Goal: Task Accomplishment & Management: Complete application form

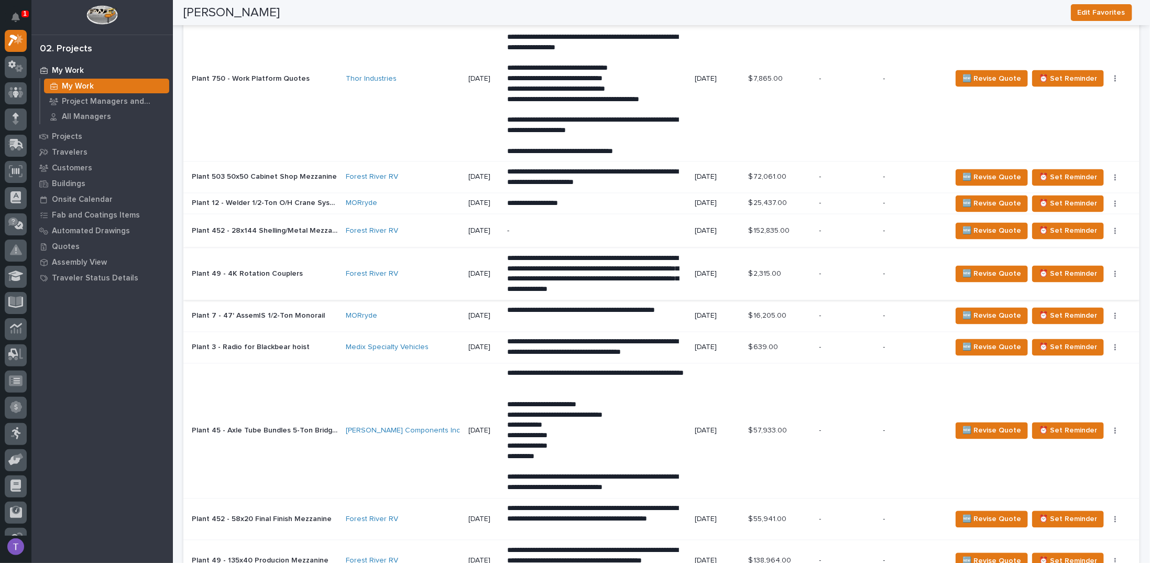
scroll to position [1205, 0]
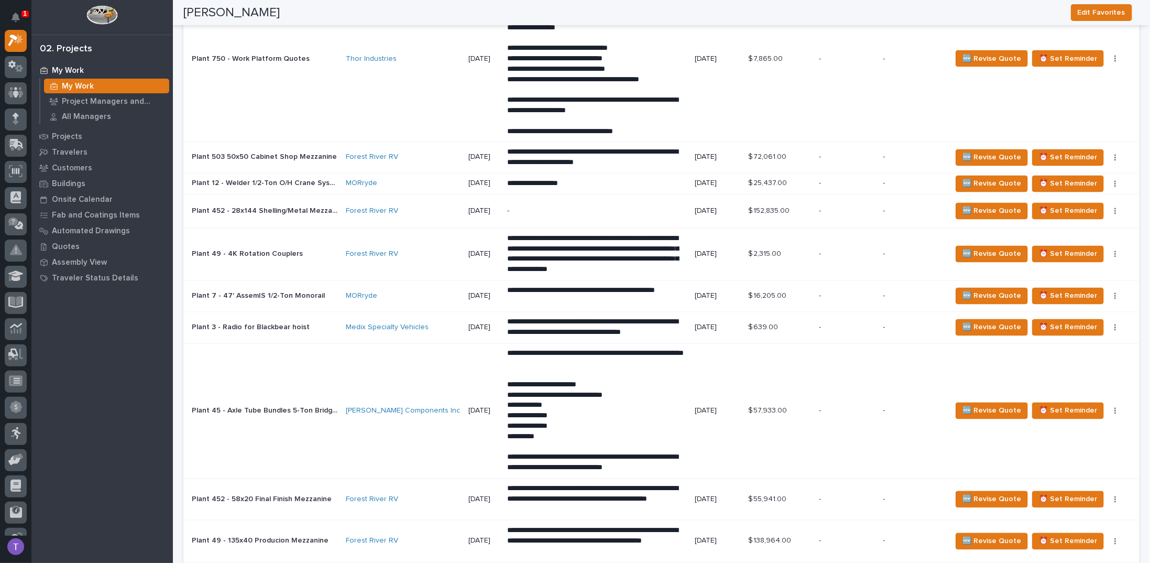
click at [264, 177] on p "Plant 12 - Welder 1/2-Ton O/H Crane System" at bounding box center [266, 182] width 148 height 11
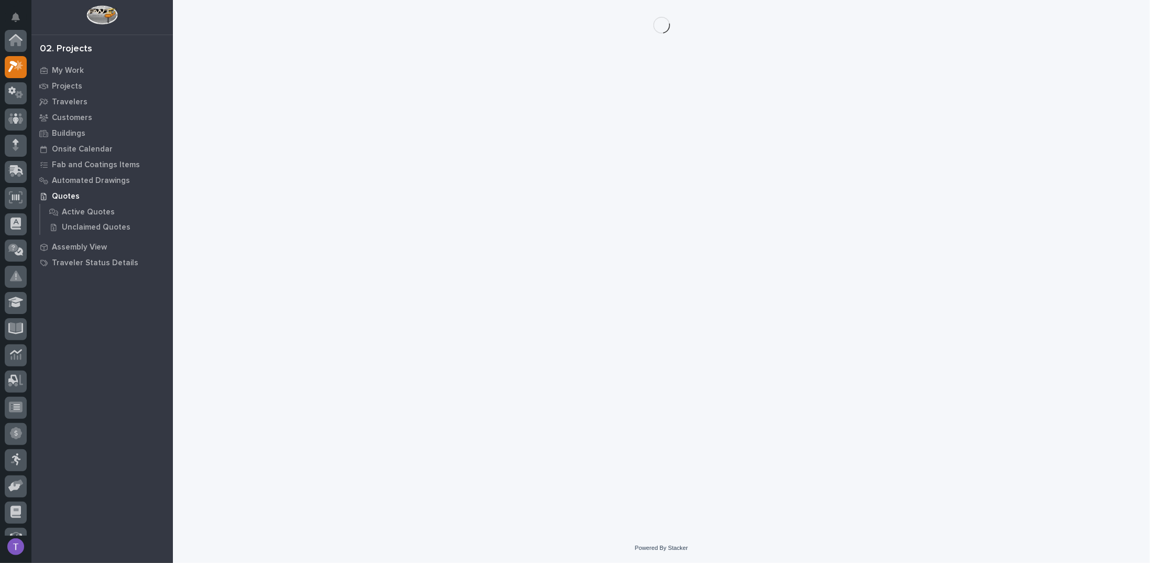
scroll to position [26, 0]
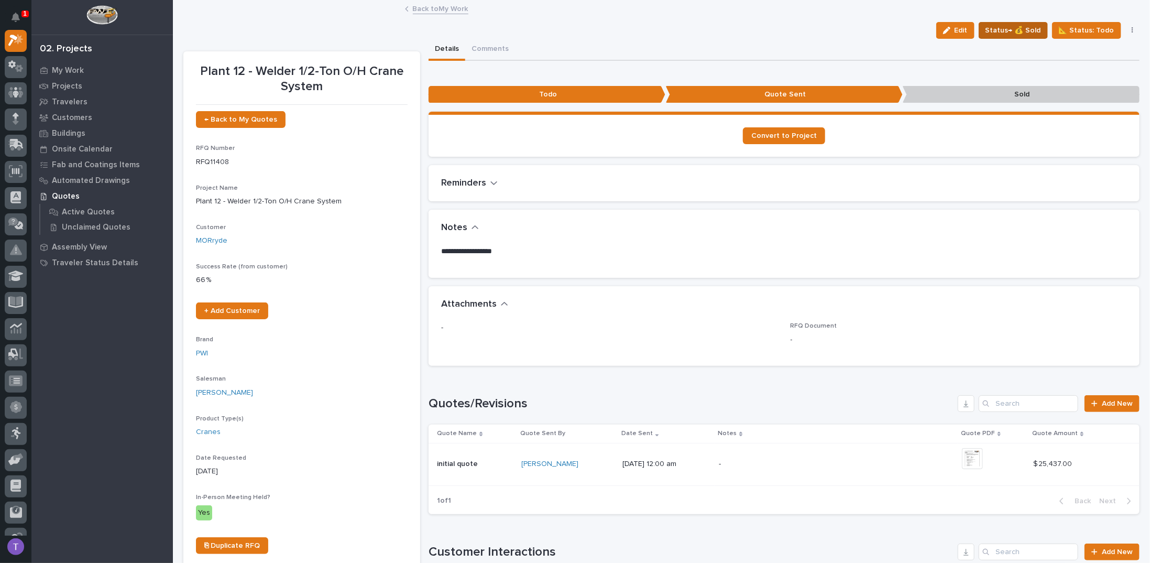
click at [1015, 27] on span "Status→ 💰 Sold" at bounding box center [1013, 30] width 56 height 13
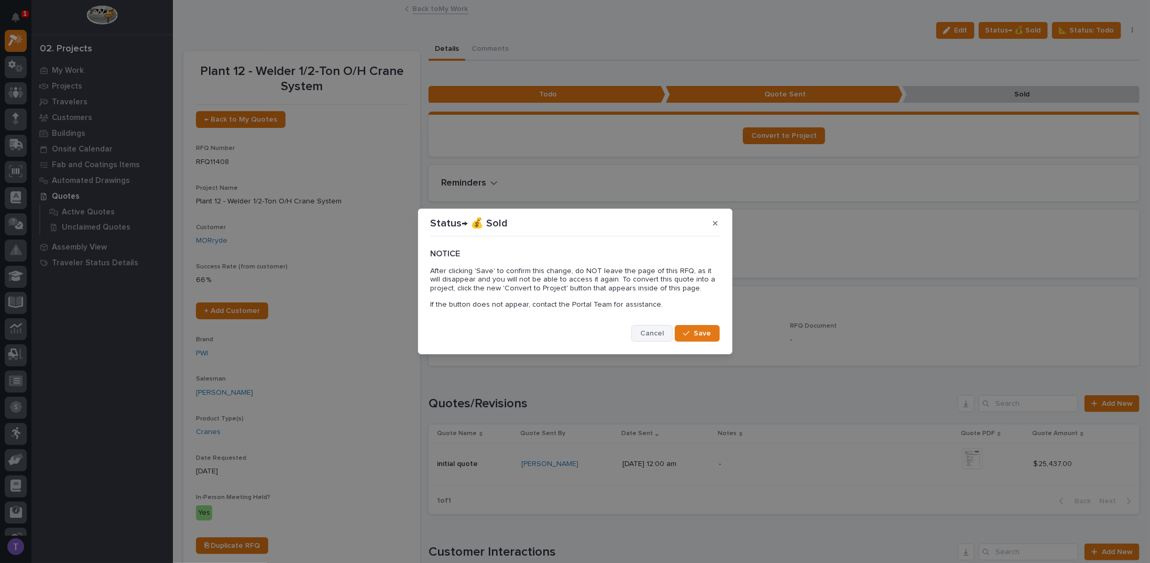
click at [638, 329] on button "Cancel" at bounding box center [651, 333] width 41 height 17
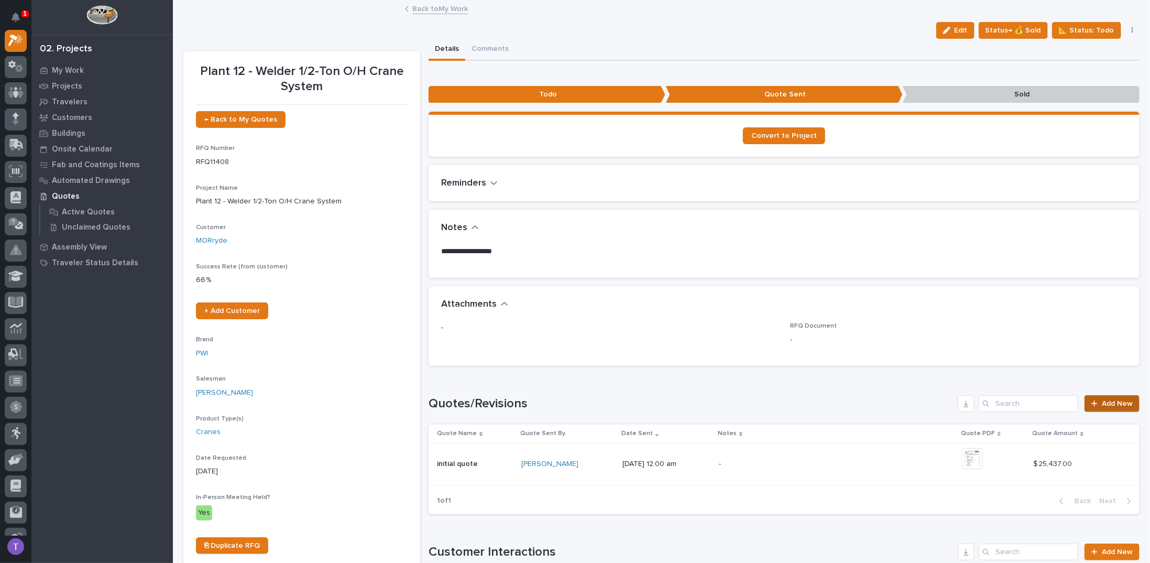
click at [1102, 400] on span "Add New" at bounding box center [1117, 403] width 31 height 7
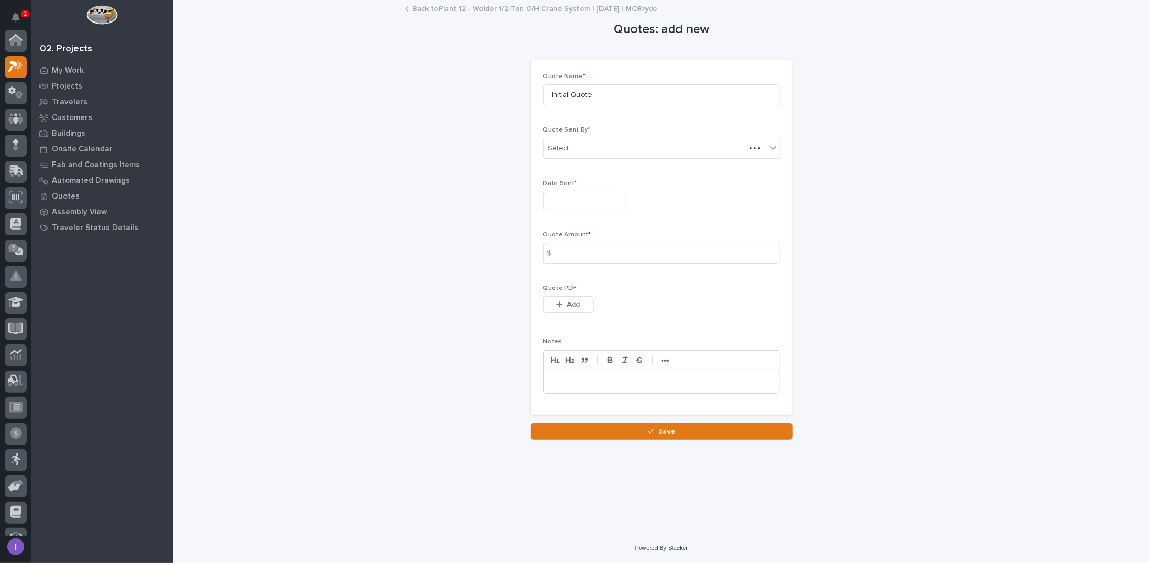
scroll to position [26, 0]
drag, startPoint x: 596, startPoint y: 93, endPoint x: 488, endPoint y: 101, distance: 108.2
click at [488, 101] on div "Quotes: add new Loading... Saving… Loading... Saving… Loading... Saving… Quote …" at bounding box center [661, 220] width 956 height 438
type input "R1"
click at [556, 207] on input "text" at bounding box center [584, 201] width 83 height 18
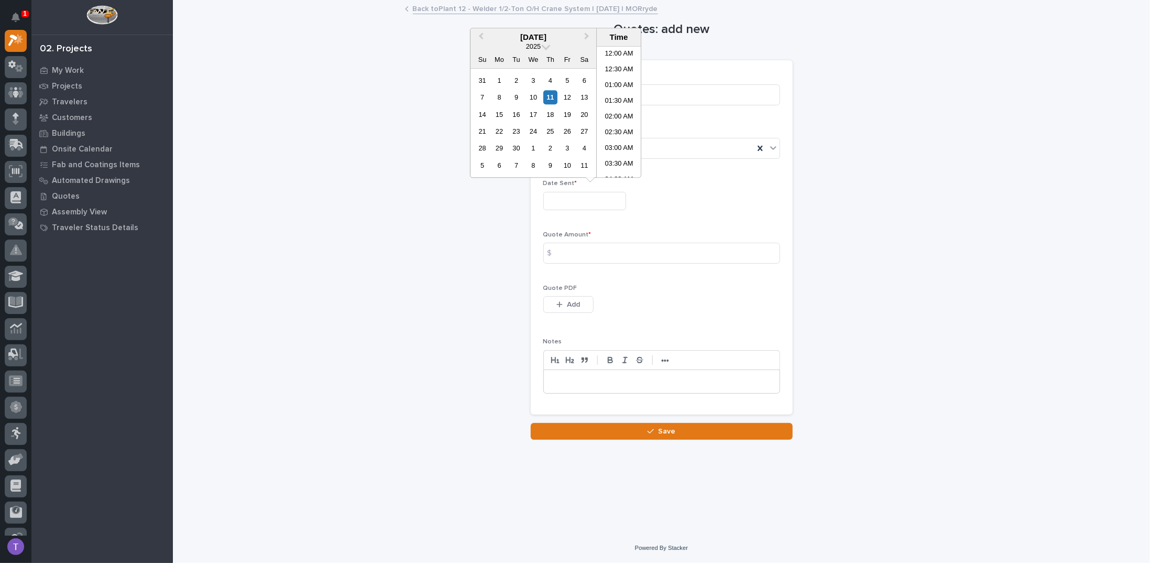
scroll to position [257, 0]
click at [480, 273] on div "Quotes: add new Loading... Saving… Loading... Saving… Loading... Saving… Quote …" at bounding box center [661, 220] width 956 height 438
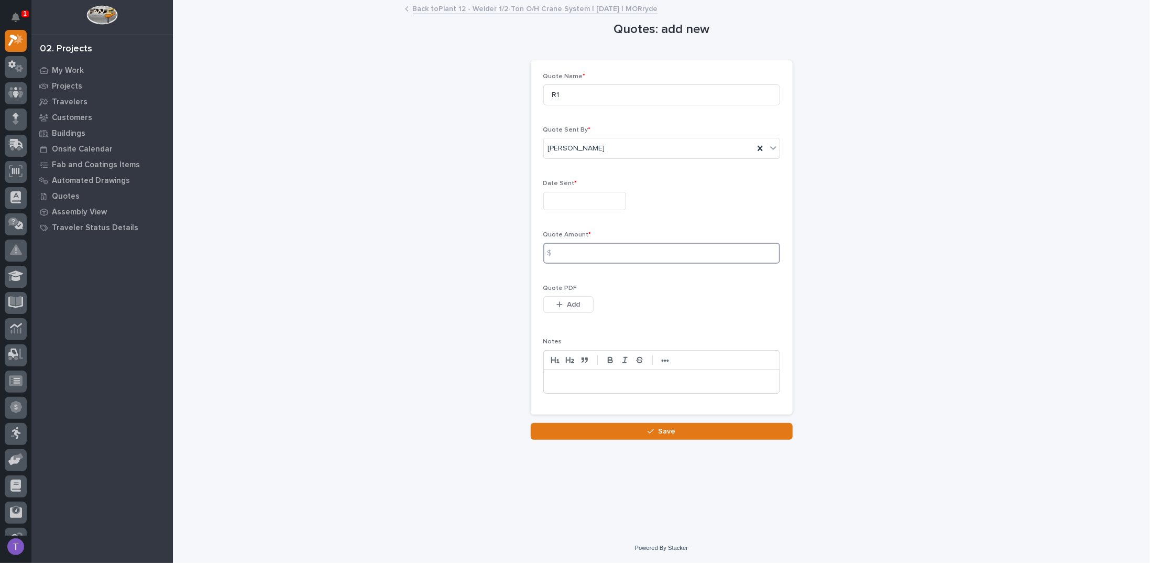
click at [572, 249] on input at bounding box center [661, 253] width 237 height 21
type input "29641"
click at [569, 301] on span "Add" at bounding box center [573, 304] width 13 height 9
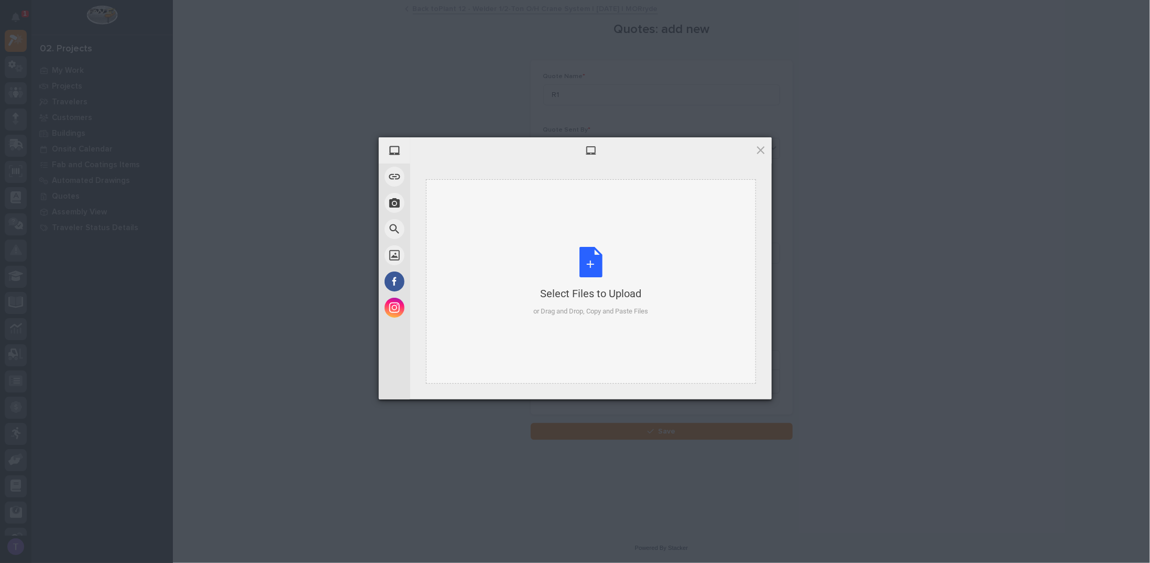
click at [589, 260] on div "Select Files to Upload or Drag and Drop, Copy and Paste Files" at bounding box center [590, 282] width 115 height 70
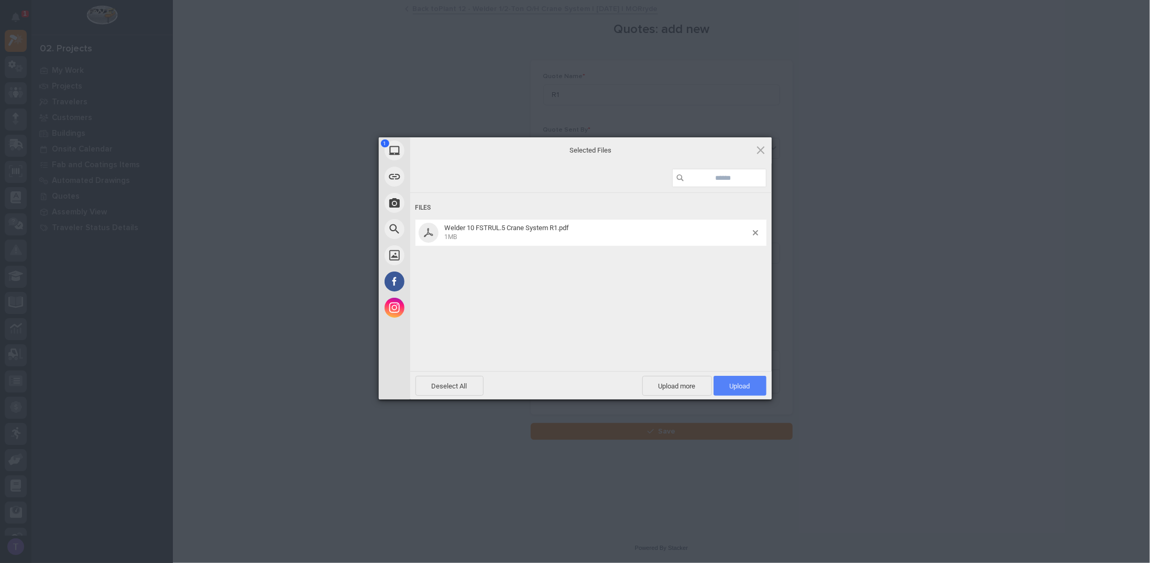
click at [738, 381] on span "Upload 1" at bounding box center [739, 386] width 53 height 20
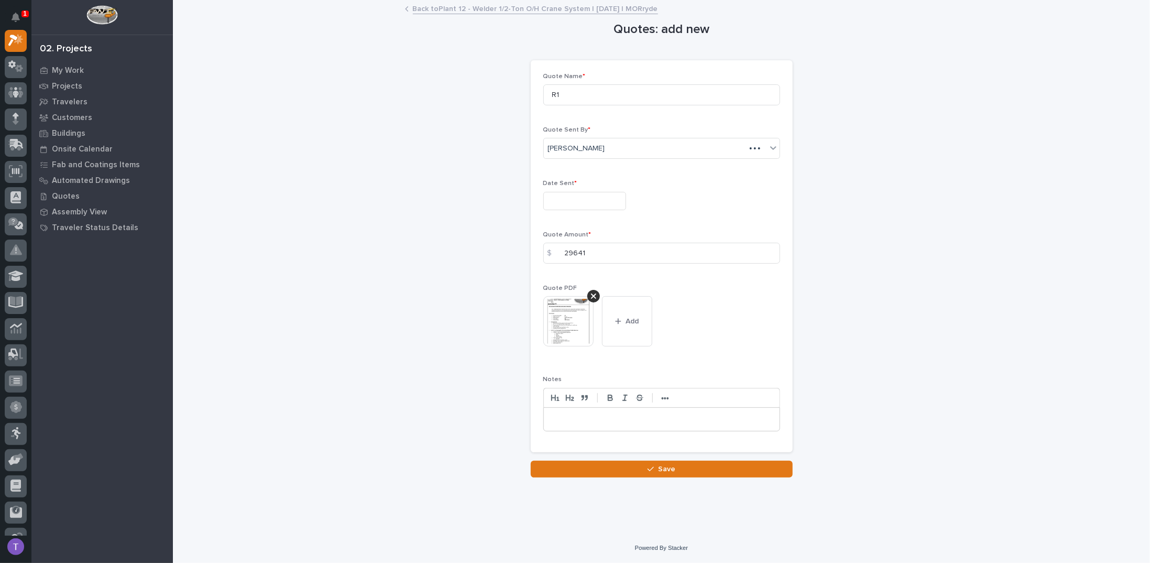
click at [569, 197] on input "text" at bounding box center [584, 201] width 83 height 18
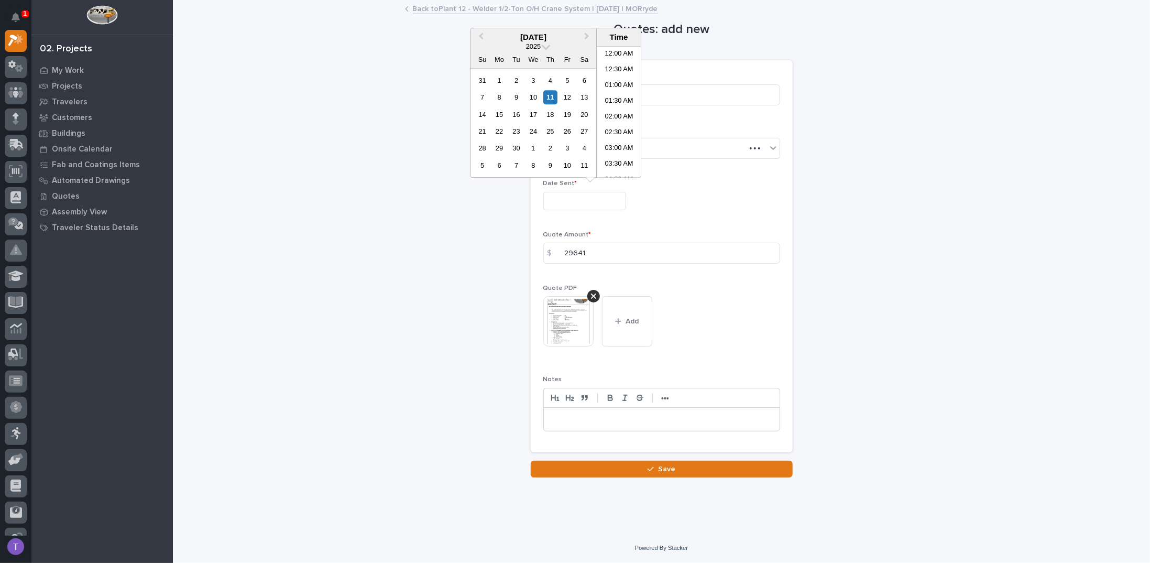
scroll to position [272, 0]
click at [481, 33] on span "Previous Month" at bounding box center [481, 37] width 0 height 14
click at [567, 147] on div "29" at bounding box center [567, 148] width 14 height 14
type input "**********"
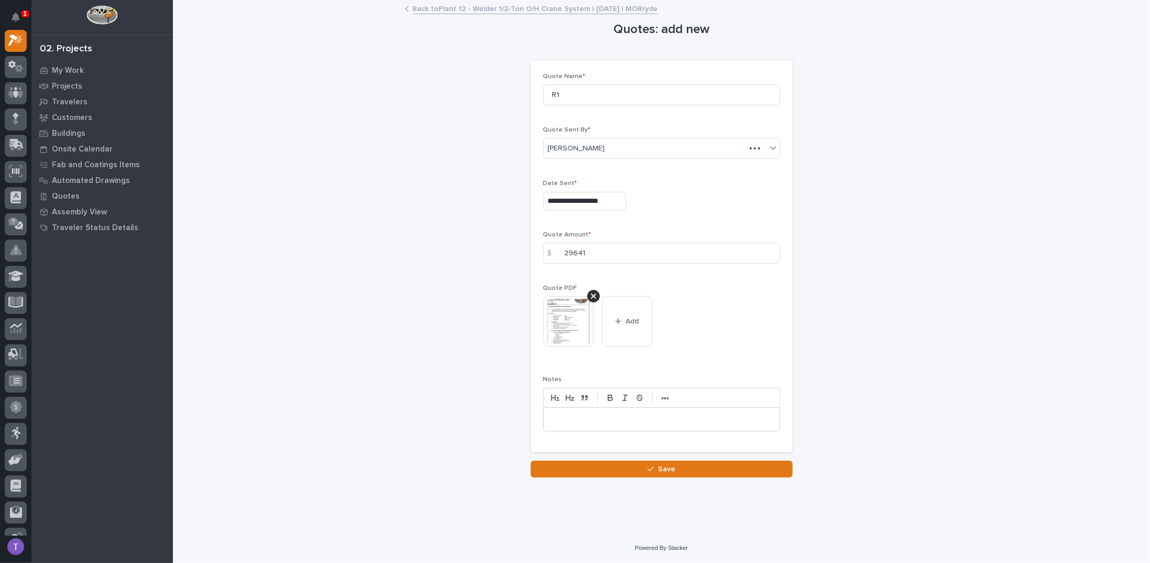
click at [670, 203] on div "**********" at bounding box center [661, 201] width 237 height 18
click at [667, 466] on span "Save" at bounding box center [666, 468] width 17 height 9
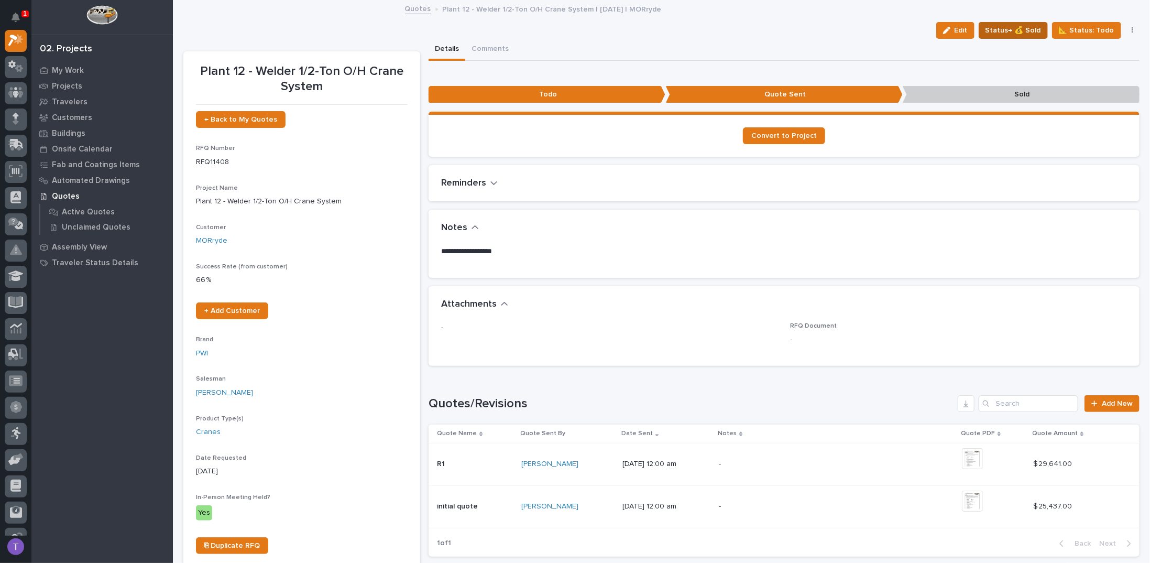
click at [1018, 26] on span "Status→ 💰 Sold" at bounding box center [1013, 30] width 56 height 13
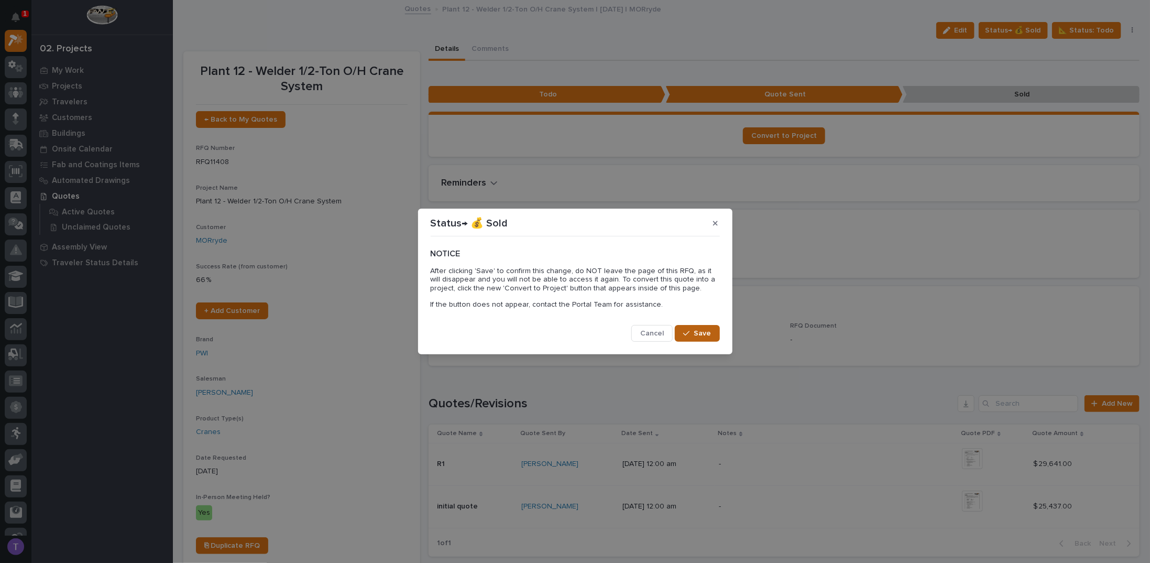
click at [700, 330] on span "Save" at bounding box center [702, 332] width 17 height 9
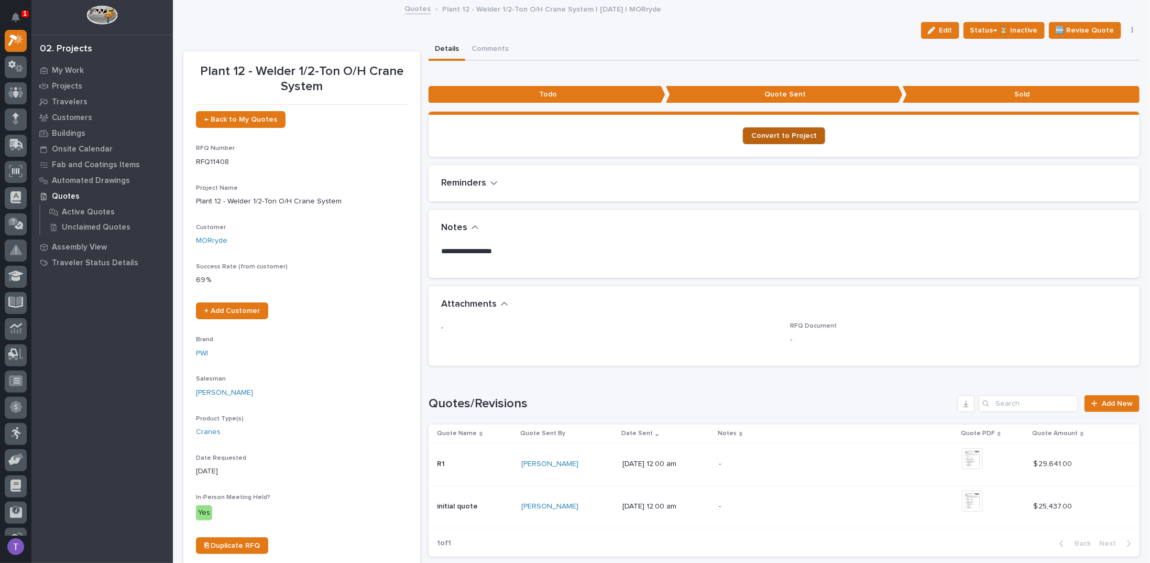
click at [777, 134] on span "Convert to Project" at bounding box center [783, 135] width 65 height 7
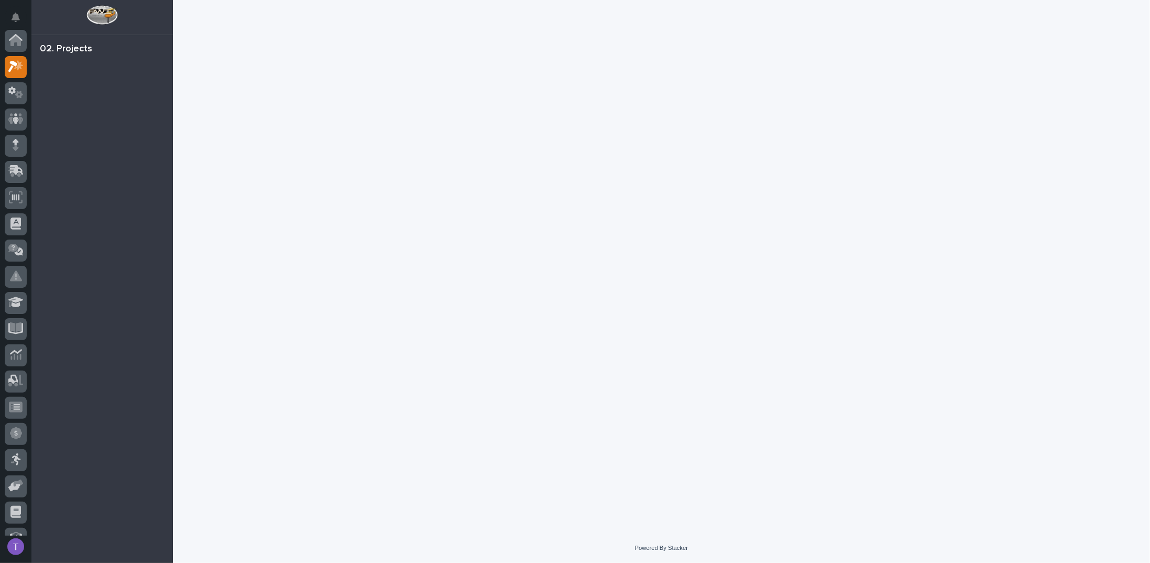
scroll to position [26, 0]
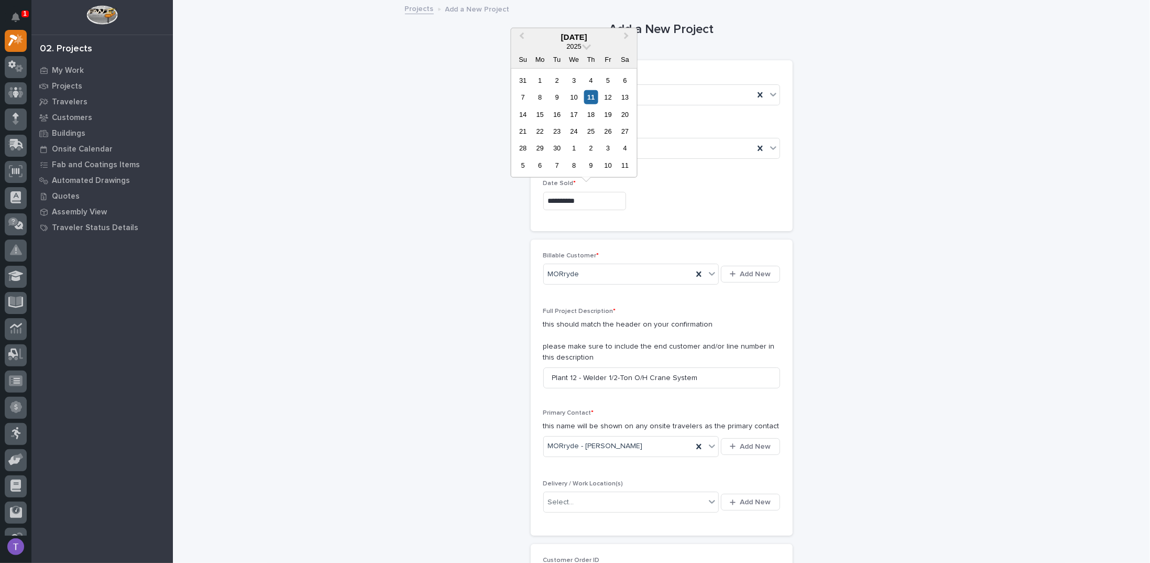
click at [591, 200] on input "**********" at bounding box center [584, 201] width 83 height 18
click at [609, 78] on div "5" at bounding box center [608, 80] width 14 height 14
type input "**********"
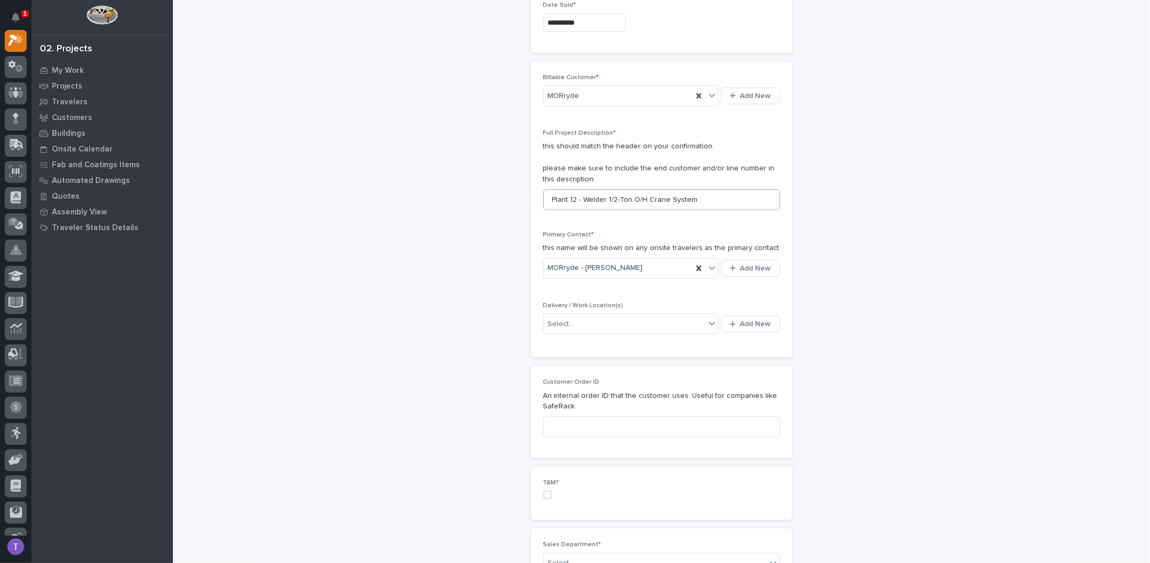
scroll to position [210, 0]
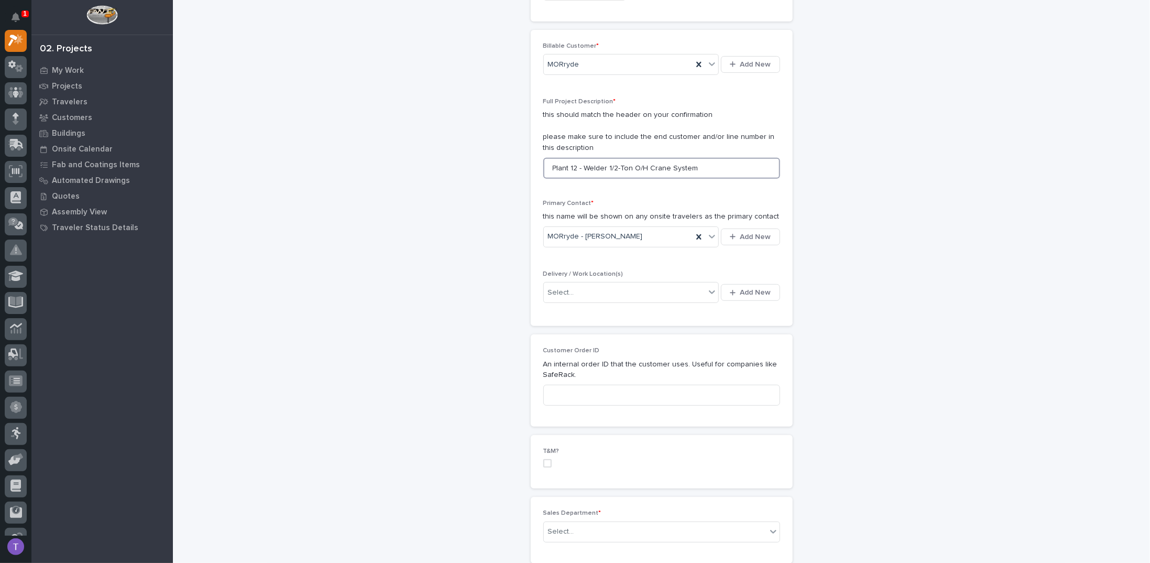
click at [602, 164] on input "Plant 12 - Welder 1/2-Ton O/H Crane System" at bounding box center [661, 168] width 237 height 21
type input "Plant 12 - Welder #10 1/2-Ton O/H Crane System"
click at [696, 234] on icon at bounding box center [698, 236] width 5 height 5
type input "*******"
click at [586, 251] on div "MORryde - [PERSON_NAME]" at bounding box center [628, 254] width 176 height 18
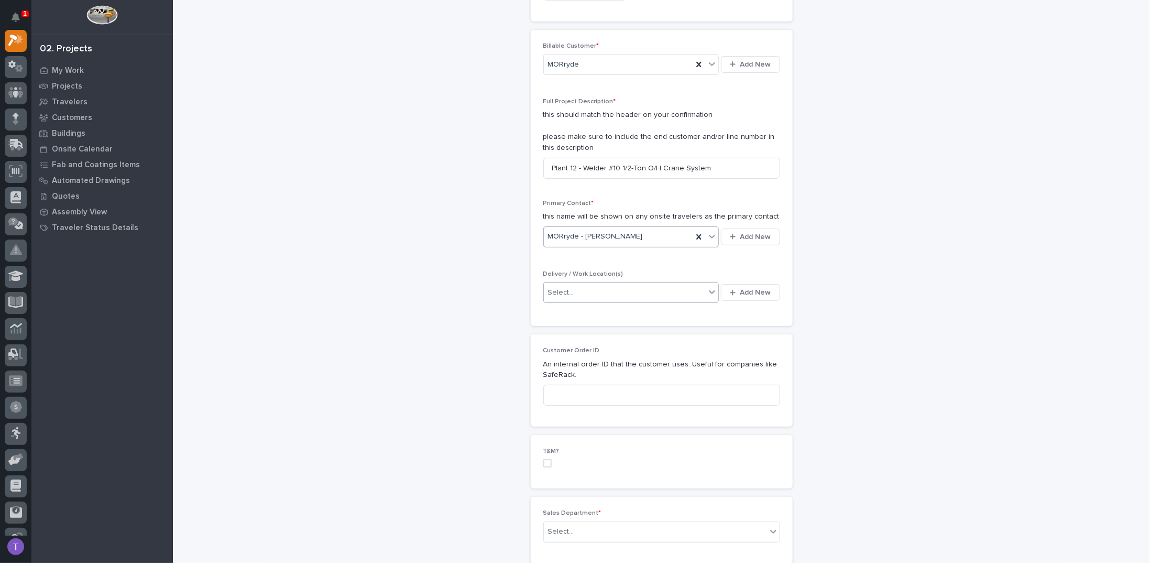
click at [574, 290] on div "Select..." at bounding box center [625, 292] width 162 height 17
type input "*"
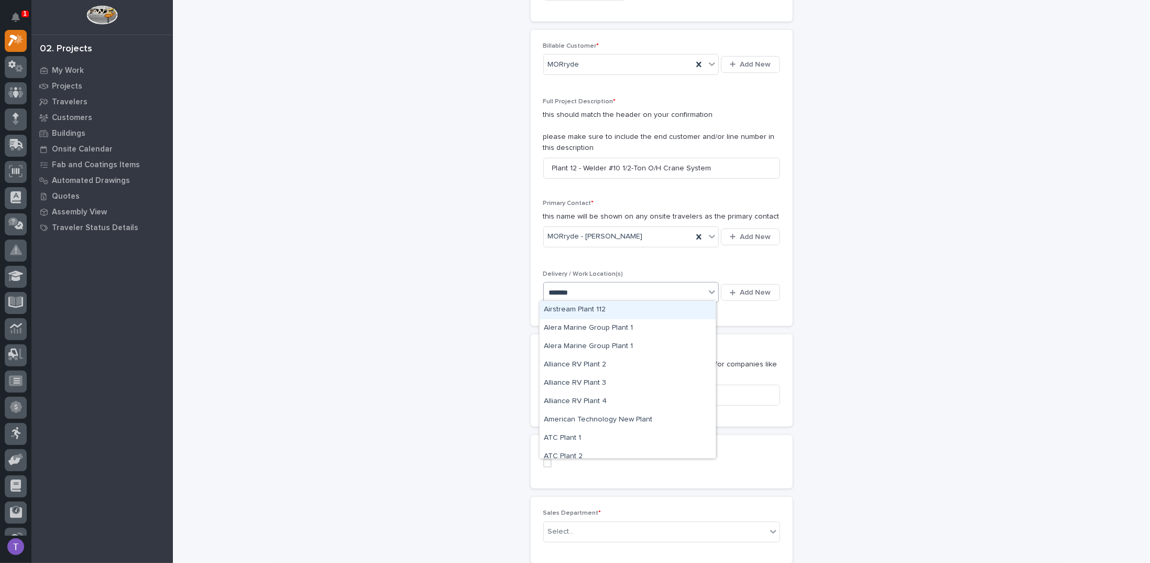
type input "********"
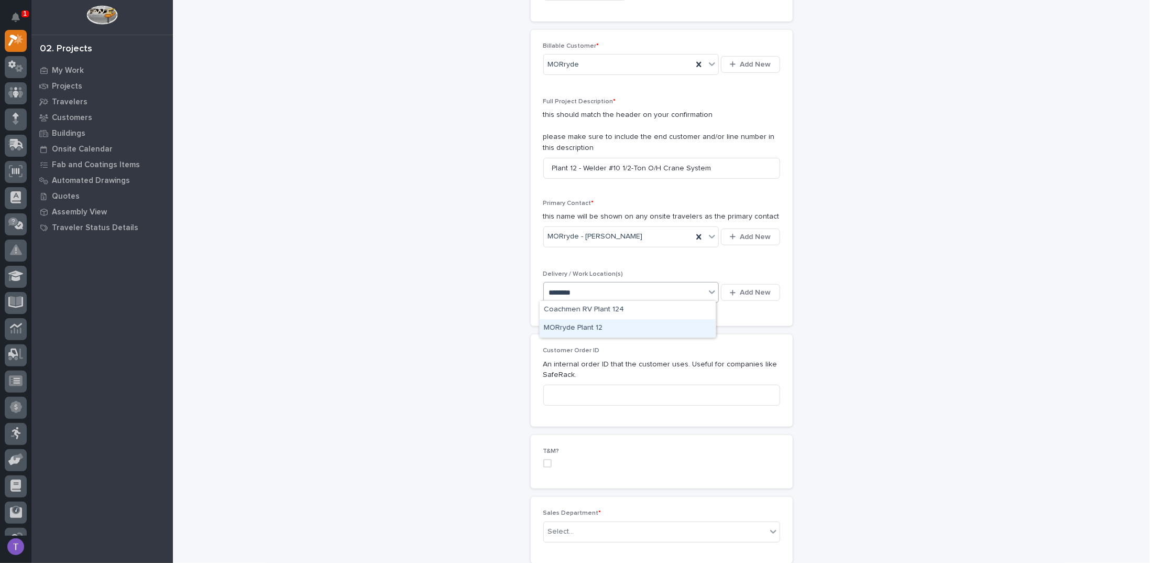
click at [573, 327] on div "MORryde Plant 12" at bounding box center [628, 328] width 176 height 18
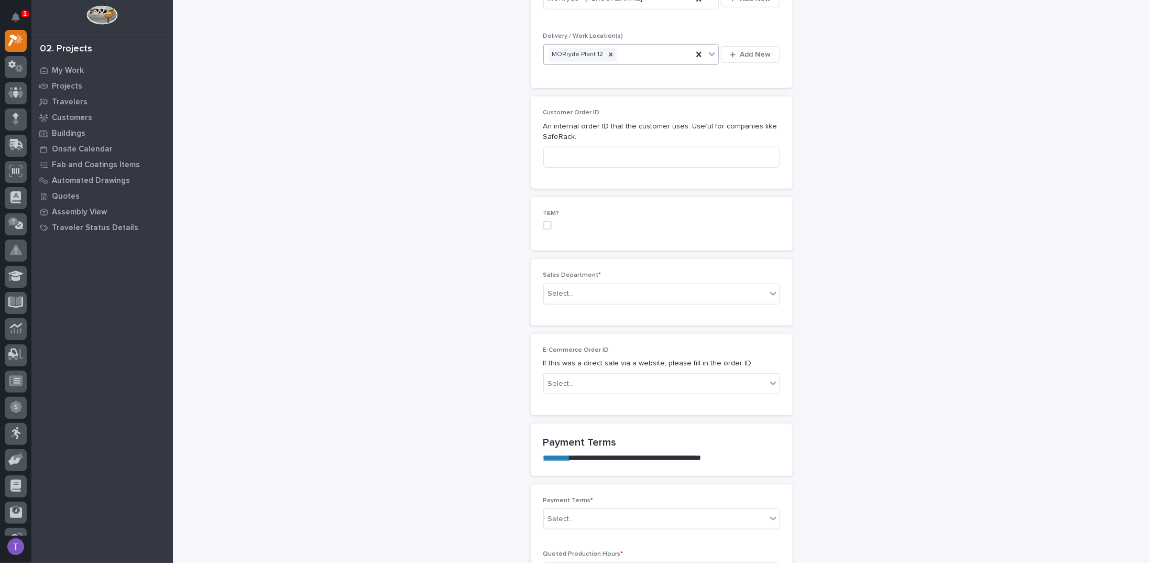
scroll to position [471, 0]
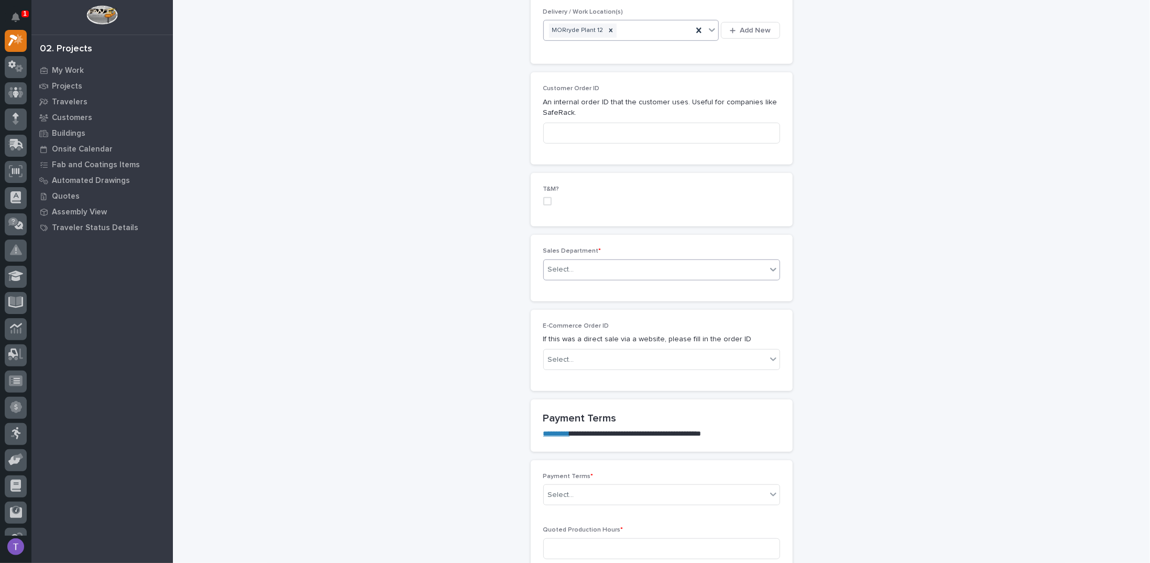
click at [566, 265] on div "Select..." at bounding box center [561, 269] width 26 height 11
click at [554, 303] on span "Regional Sales" at bounding box center [571, 305] width 55 height 12
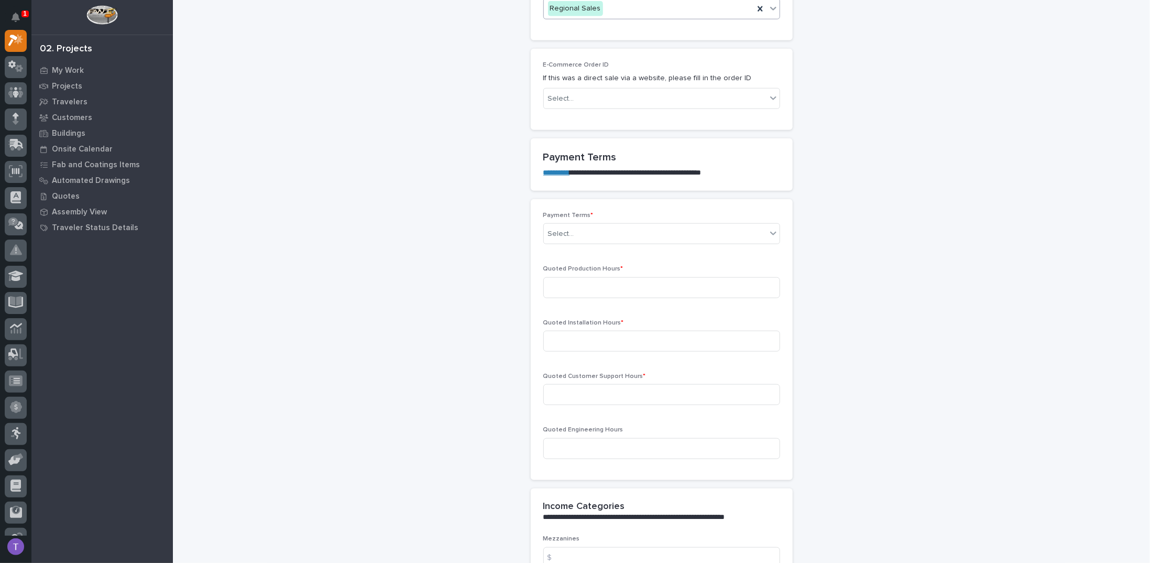
scroll to position [733, 0]
click at [561, 227] on div "Select..." at bounding box center [561, 232] width 26 height 11
click at [553, 284] on div "35/65" at bounding box center [658, 285] width 236 height 18
type input "44"
type input "49"
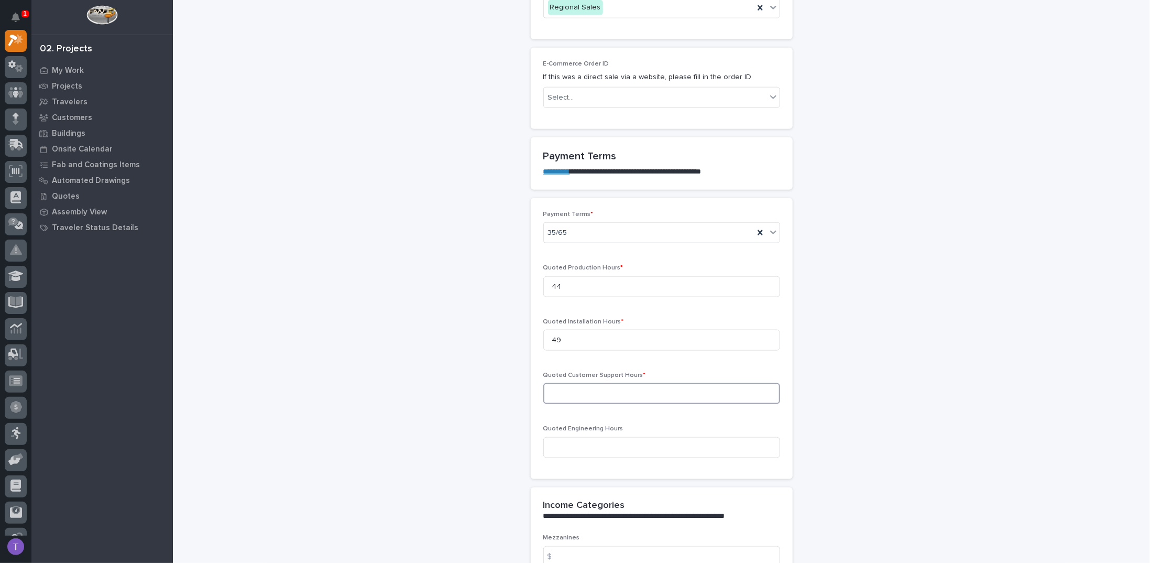
click at [601, 397] on input at bounding box center [661, 393] width 237 height 21
type input "6"
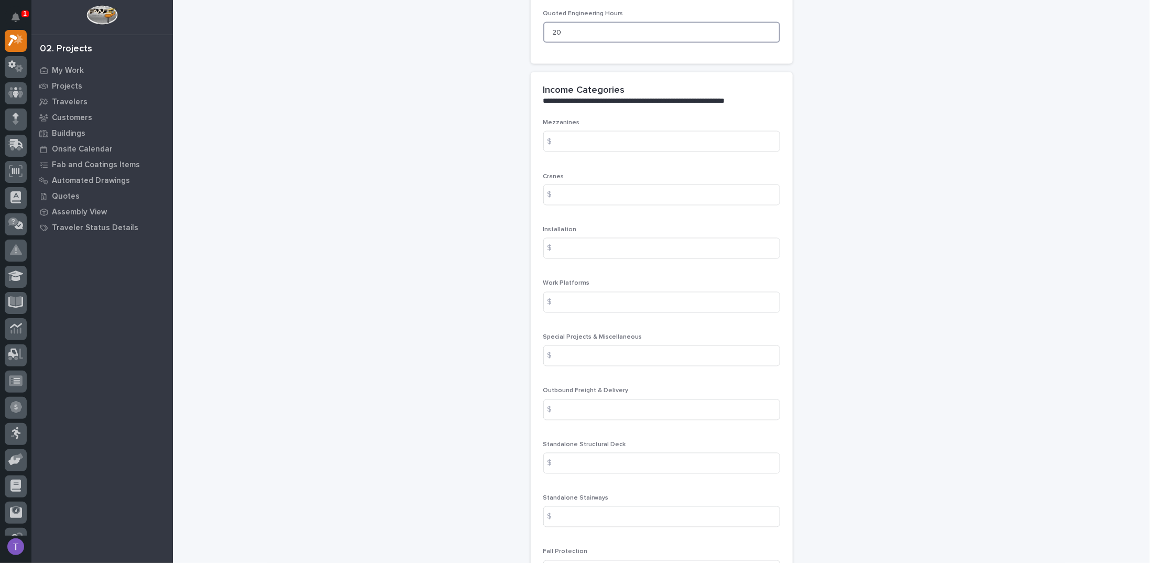
scroll to position [1205, 0]
type input "20"
click at [591, 75] on input at bounding box center [661, 84] width 237 height 21
type input "0"
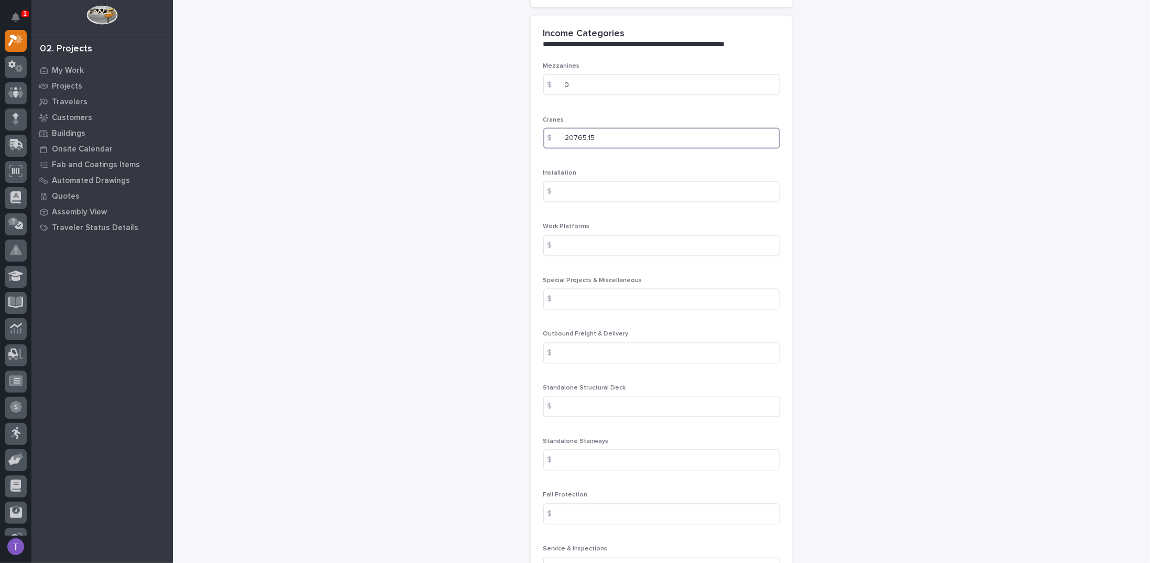
type input "20765.15"
type input "6523"
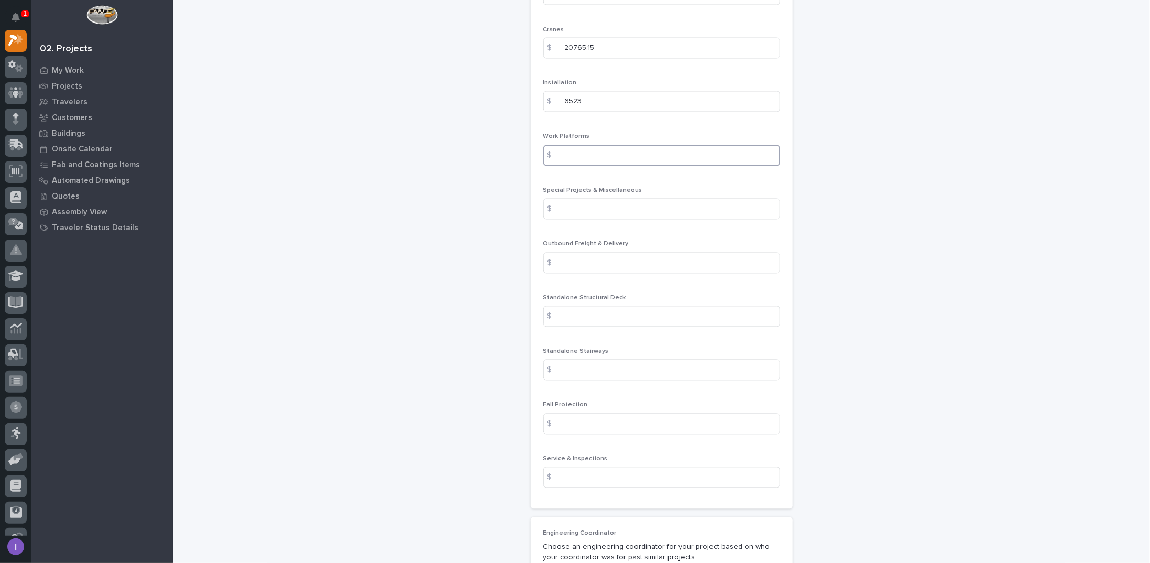
scroll to position [1310, 0]
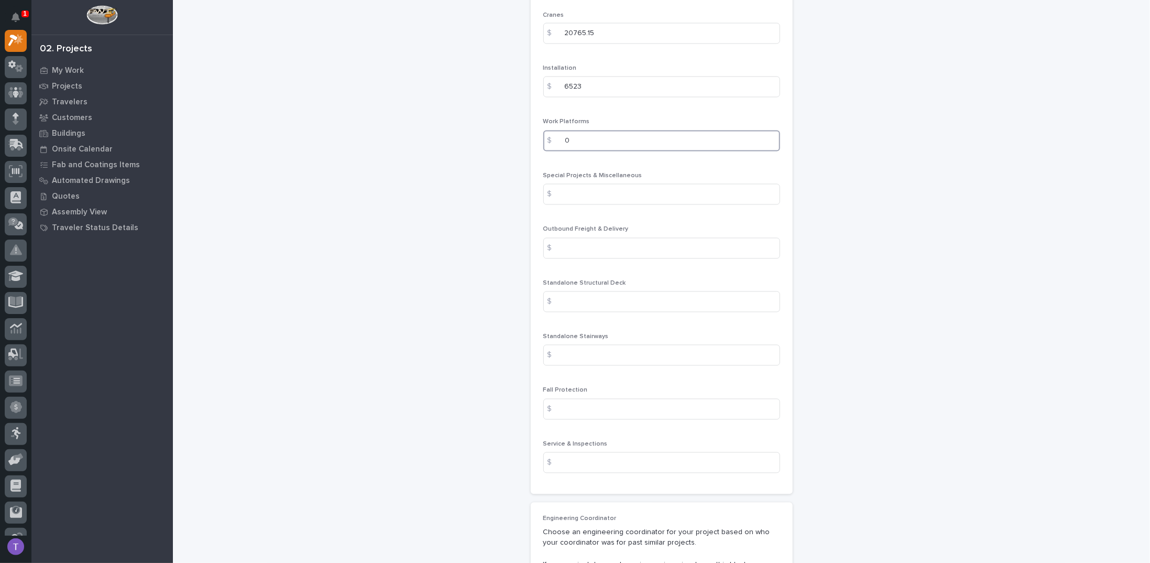
type input "0"
type input "450"
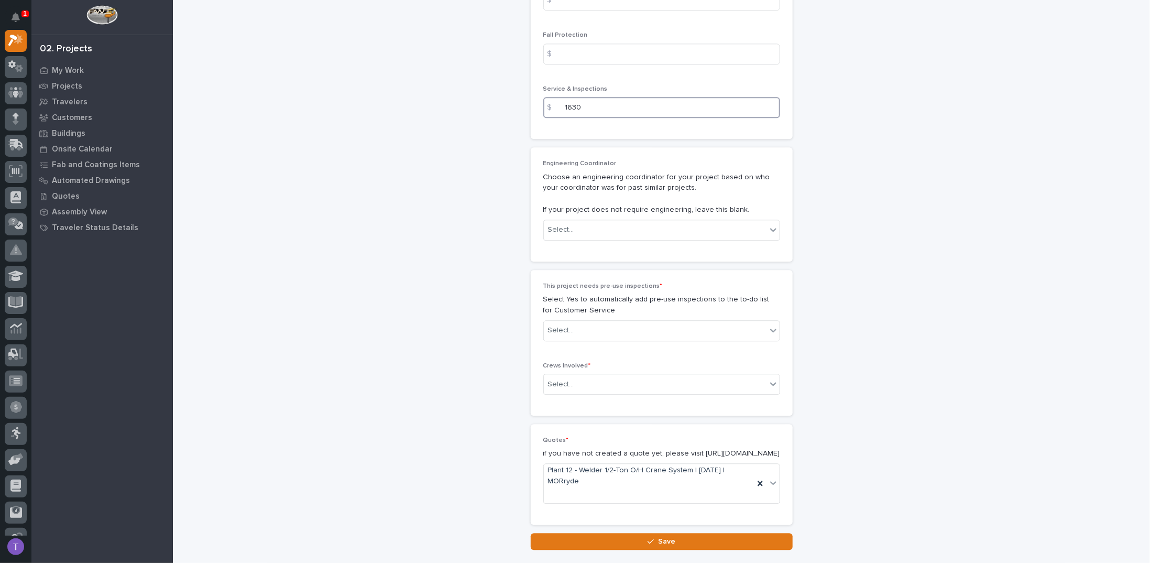
scroll to position [1738, 0]
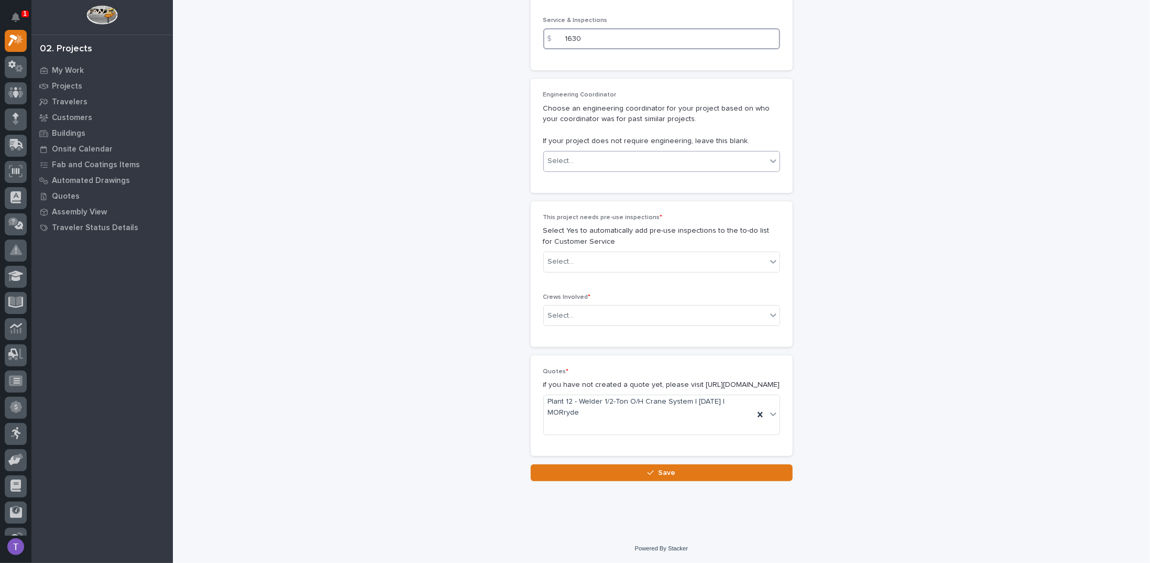
type input "1630"
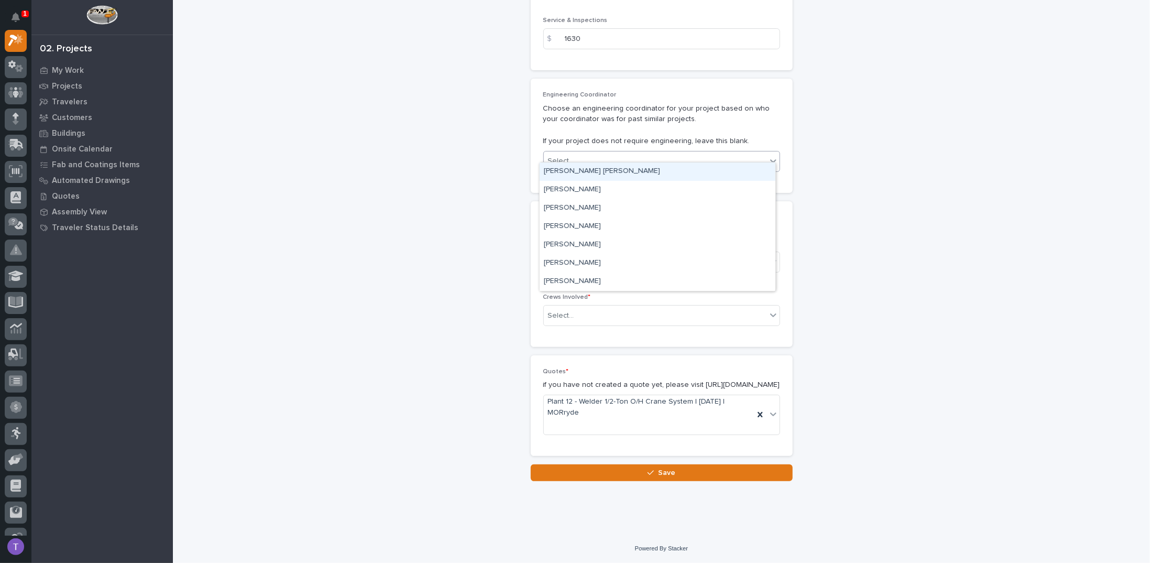
click at [568, 156] on div "Select..." at bounding box center [561, 161] width 26 height 11
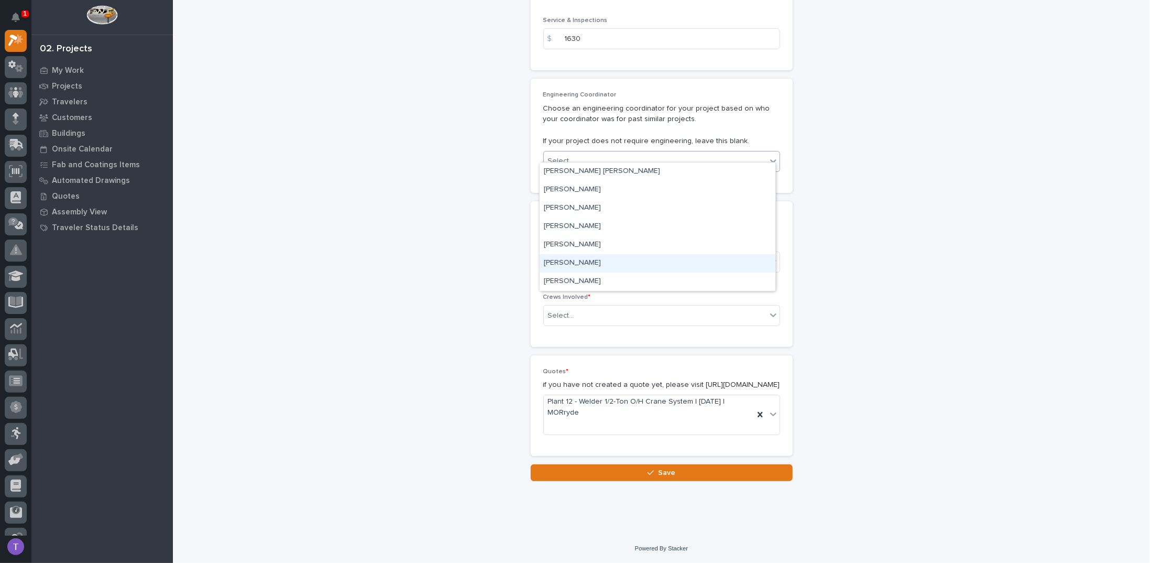
click at [569, 261] on div "Weston Hochstetler" at bounding box center [658, 263] width 236 height 18
click at [561, 256] on div "Select..." at bounding box center [561, 261] width 26 height 11
click at [551, 269] on div "Yes" at bounding box center [658, 271] width 236 height 18
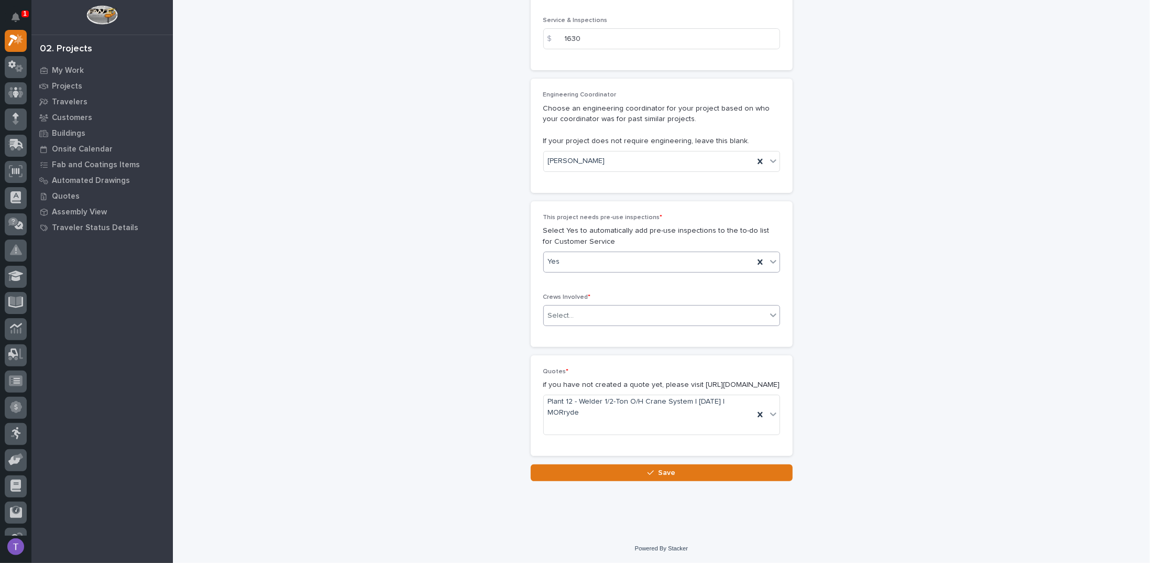
click at [560, 310] on div "Select..." at bounding box center [561, 315] width 26 height 11
click at [562, 322] on div "Production" at bounding box center [658, 325] width 236 height 18
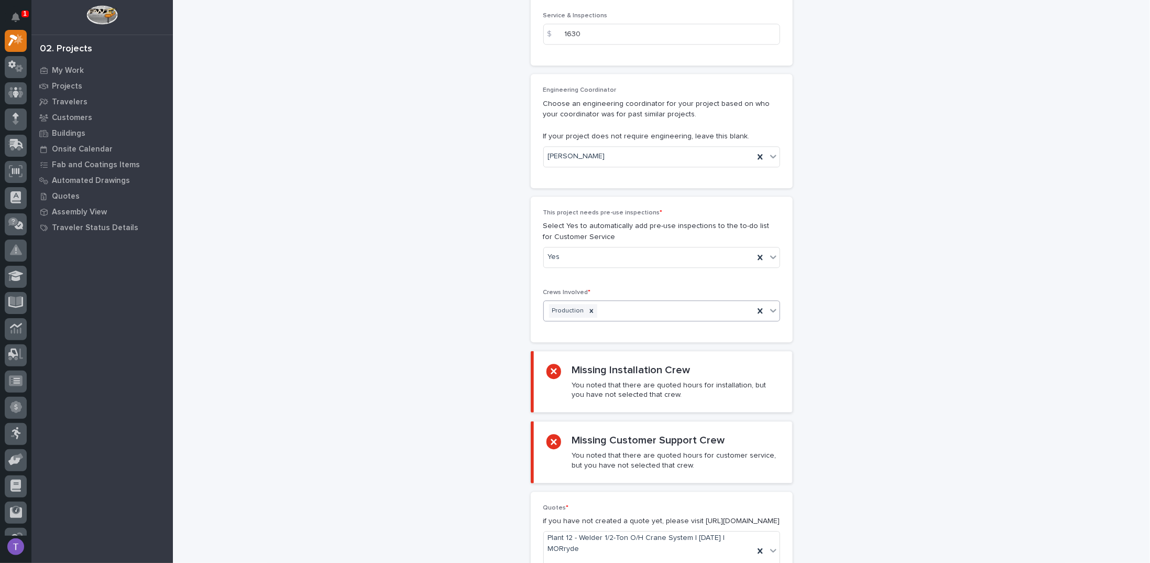
click at [620, 304] on div "Production" at bounding box center [649, 311] width 210 height 18
click at [562, 318] on div "Installation" at bounding box center [658, 325] width 236 height 18
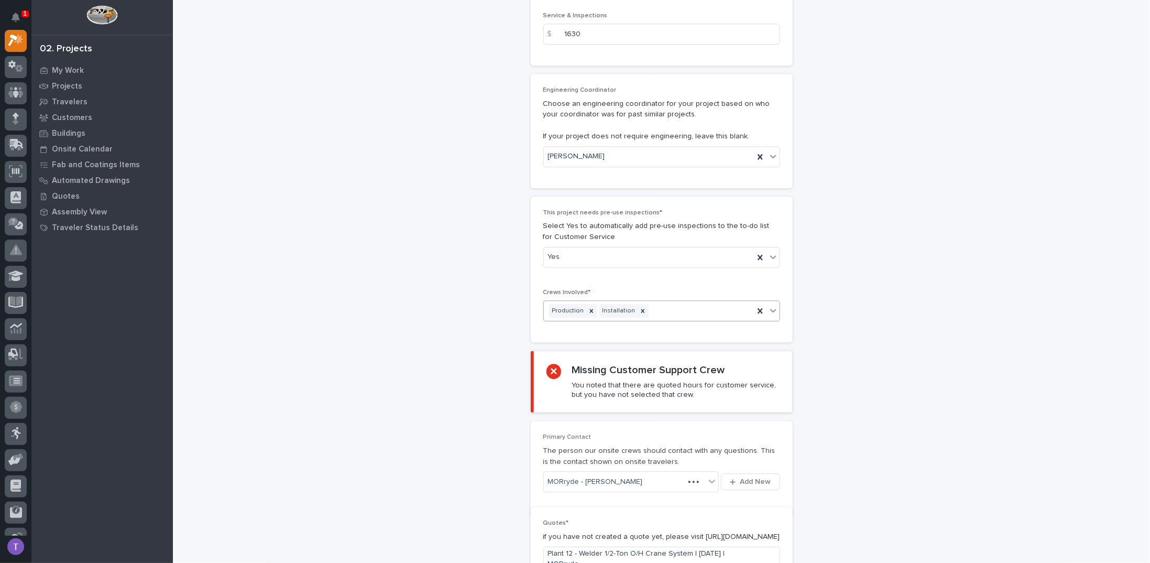
click at [651, 302] on div "Production Installation" at bounding box center [649, 311] width 210 height 18
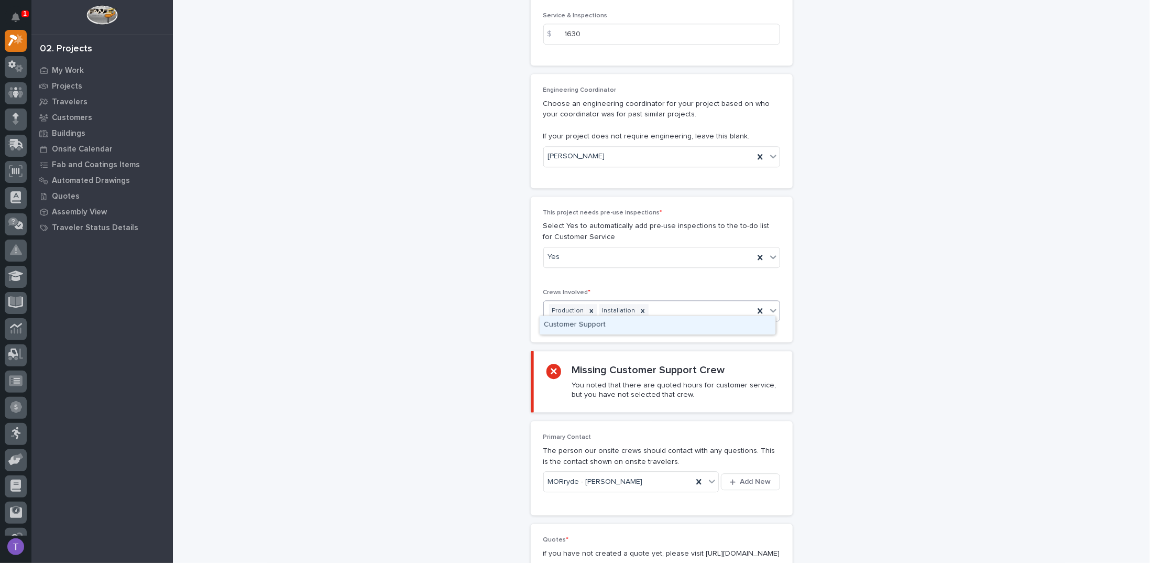
click at [583, 320] on div "Customer Support" at bounding box center [658, 325] width 236 height 18
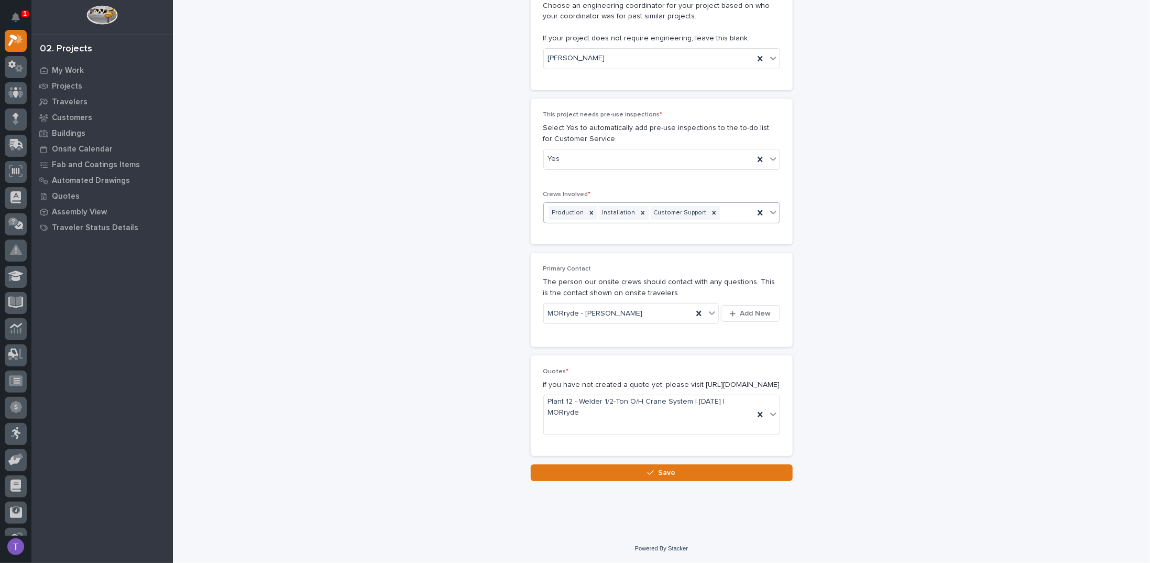
scroll to position [1840, 0]
click at [660, 469] on span "Save" at bounding box center [666, 472] width 17 height 9
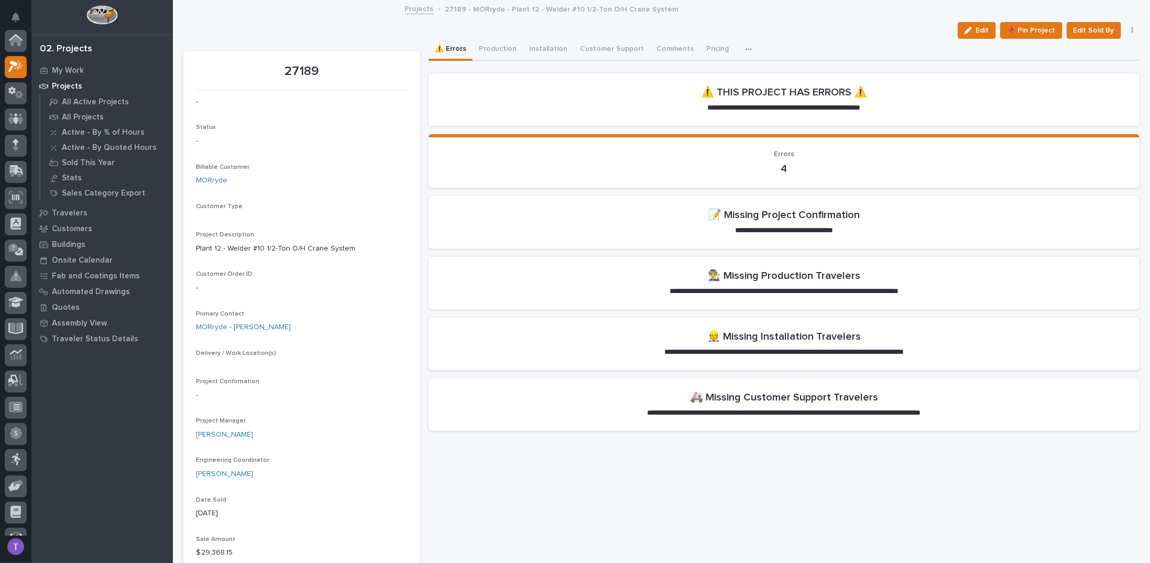
scroll to position [26, 0]
